Goal: Information Seeking & Learning: Learn about a topic

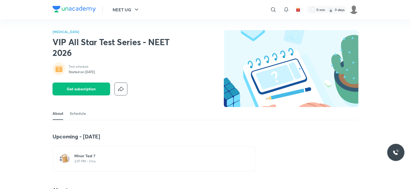
click at [95, 155] on h6 "Minor Test 7" at bounding box center [157, 155] width 166 height 5
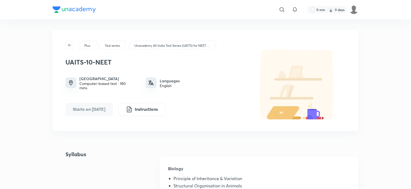
click at [150, 43] on div "Unacademy All India Test Series (UAITS) for NEET UG - Class 12" at bounding box center [172, 45] width 90 height 9
click at [154, 47] on p "Unacademy All India Test Series (UAITS) for NEET UG - Class 12" at bounding box center [171, 45] width 75 height 5
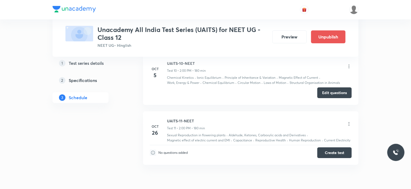
scroll to position [922, 0]
click at [337, 89] on button "Edit questions" at bounding box center [334, 92] width 34 height 11
click at [291, 33] on button "Preview" at bounding box center [289, 36] width 34 height 13
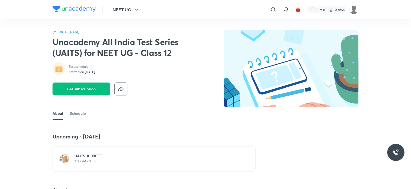
click at [92, 161] on p "2:00 PM • 3 hrs" at bounding box center [157, 161] width 166 height 4
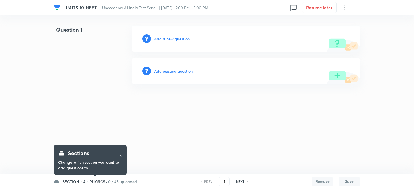
click at [124, 180] on h6 "0 / 45 uploaded" at bounding box center [122, 182] width 29 height 6
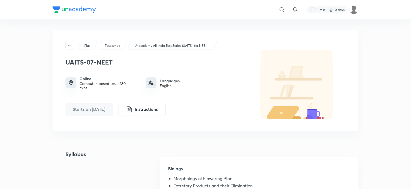
click at [150, 44] on p "Unacademy All India Test Series (UAITS ) for NEET UG - Class 11" at bounding box center [171, 45] width 75 height 5
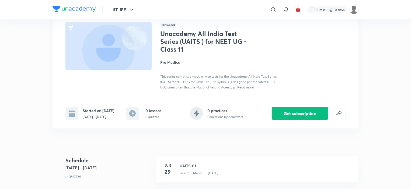
scroll to position [24, 0]
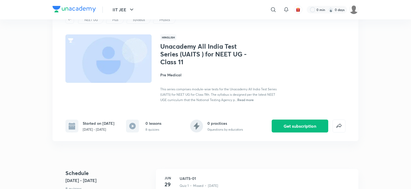
click at [244, 100] on span "Read more" at bounding box center [245, 100] width 16 height 4
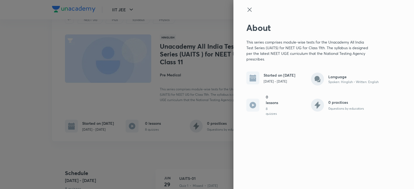
click at [175, 149] on div at bounding box center [207, 94] width 414 height 189
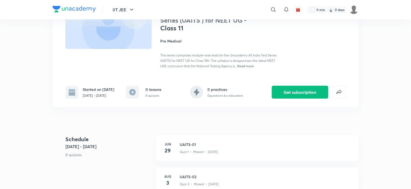
scroll to position [26, 0]
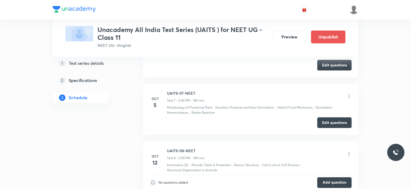
scroll to position [698, 0]
